Goal: Communication & Community: Answer question/provide support

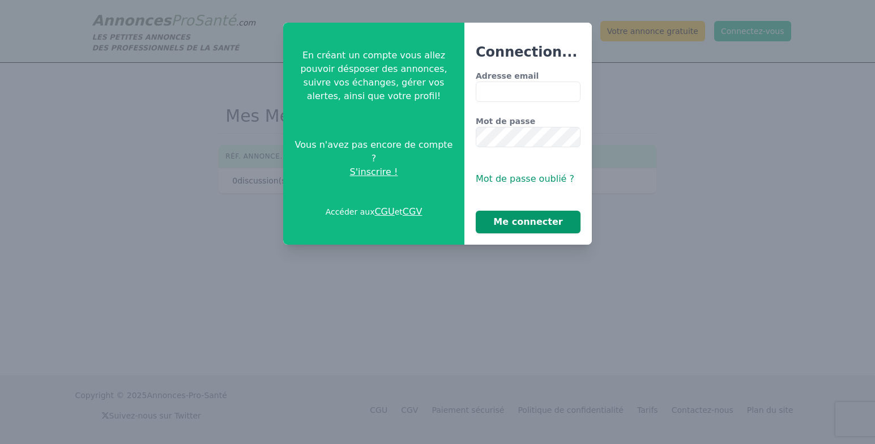
type input "**********"
click at [528, 223] on button "Me connecter" at bounding box center [528, 222] width 105 height 23
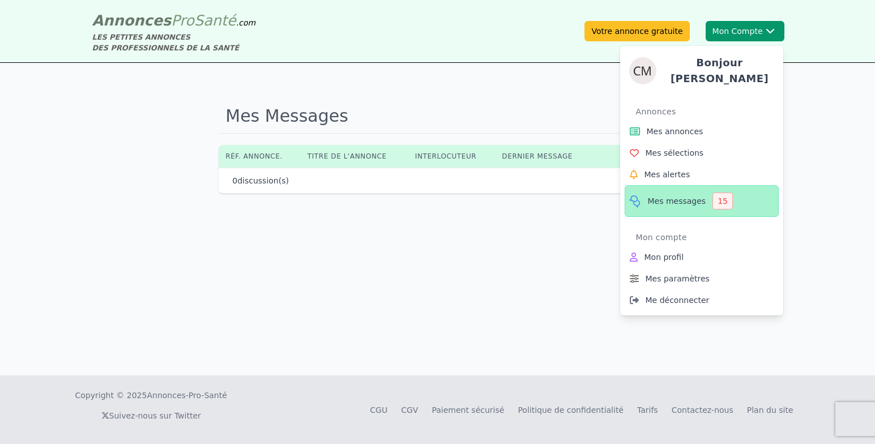
click at [675, 197] on span "Mes messages" at bounding box center [677, 200] width 58 height 11
click at [675, 196] on span "Mes messages" at bounding box center [677, 200] width 58 height 11
click at [712, 196] on div "15" at bounding box center [722, 201] width 20 height 17
click at [660, 126] on span "Mes annonces" at bounding box center [675, 131] width 57 height 11
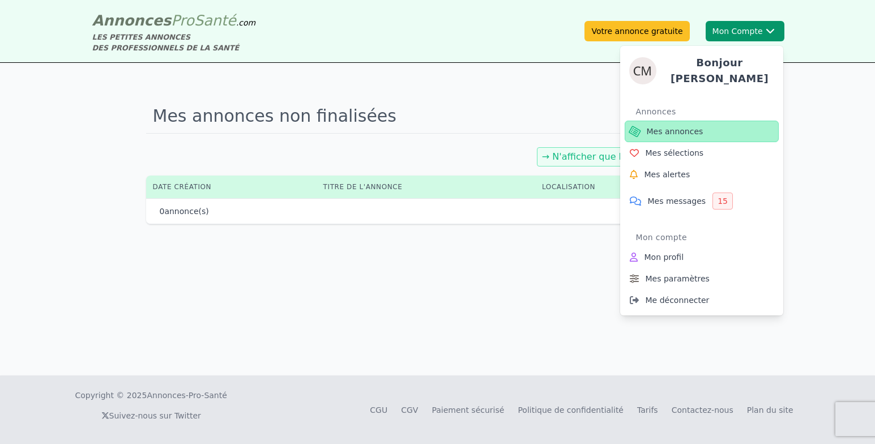
click at [683, 126] on span "Mes annonces" at bounding box center [675, 131] width 57 height 11
click at [738, 40] on div "Bonjour [PERSON_NAME] Annonces Mes annonces Mes sélections Mes alertes Mes mess…" at bounding box center [701, 176] width 163 height 279
click at [744, 34] on button "Mon Compte Bonjour [PERSON_NAME] annonces Mes sélections Mes alertes Mes messag…" at bounding box center [745, 31] width 79 height 20
click at [711, 28] on button "Mon Compte Bonjour [PERSON_NAME] annonces Mes sélections Mes alertes Mes messag…" at bounding box center [745, 31] width 79 height 20
click at [680, 134] on link "Mes annonces" at bounding box center [702, 132] width 154 height 22
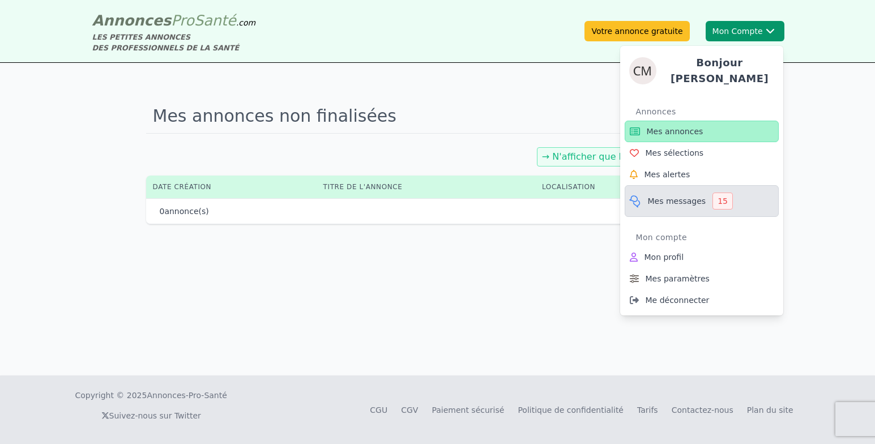
click at [677, 200] on span "Mes messages" at bounding box center [677, 200] width 58 height 11
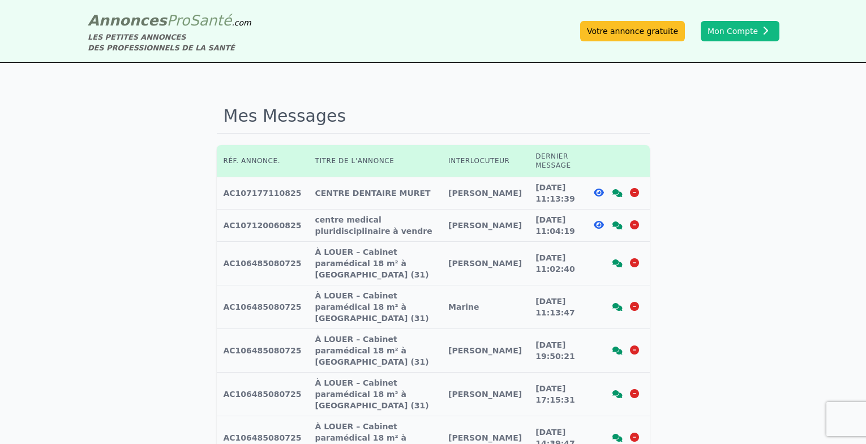
click at [618, 224] on icon at bounding box center [618, 225] width 10 height 8
